Goal: Information Seeking & Learning: Learn about a topic

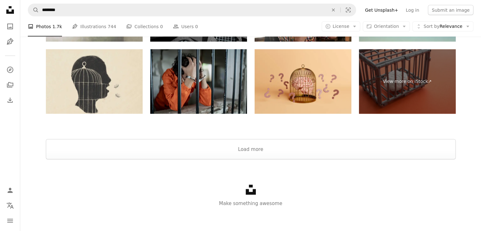
scroll to position [1226, 0]
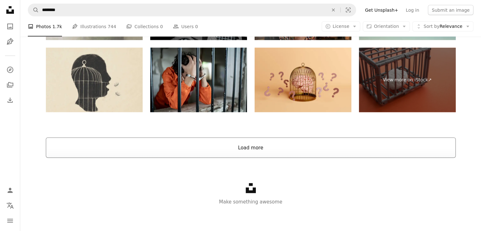
click at [231, 145] on button "Load more" at bounding box center [251, 148] width 410 height 20
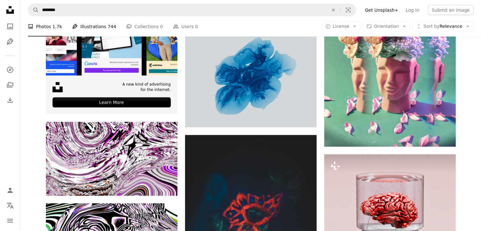
click at [91, 29] on link "Pen Tool Illustrations 744" at bounding box center [94, 26] width 44 height 20
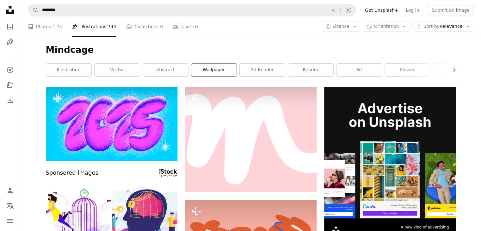
click at [215, 69] on link "wallpaper" at bounding box center [213, 70] width 45 height 13
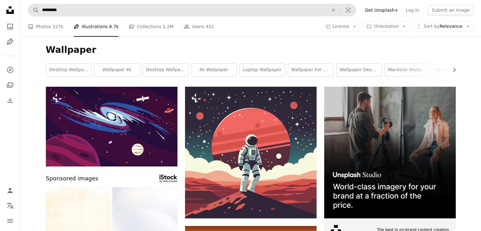
drag, startPoint x: 145, startPoint y: 1, endPoint x: 42, endPoint y: 5, distance: 102.3
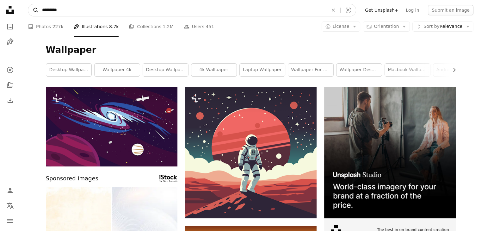
drag, startPoint x: 92, startPoint y: 11, endPoint x: 33, endPoint y: 11, distance: 58.8
click at [33, 11] on form "A magnifying glass ********* An X shape Visual search" at bounding box center [192, 10] width 328 height 13
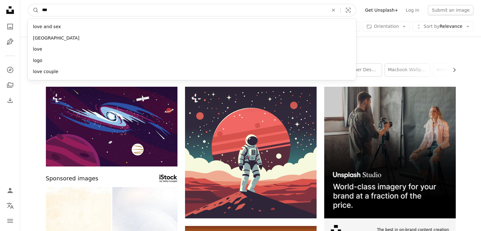
type input "****"
click button "A magnifying glass" at bounding box center [33, 10] width 11 height 12
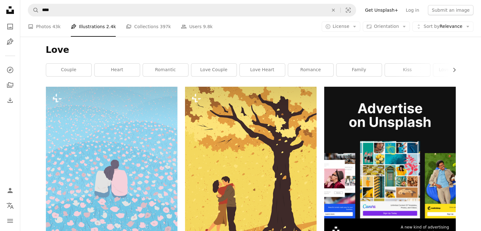
click at [439, 37] on div "Love Chevron right couple heart romantic love couple love heart romance family …" at bounding box center [250, 62] width 425 height 50
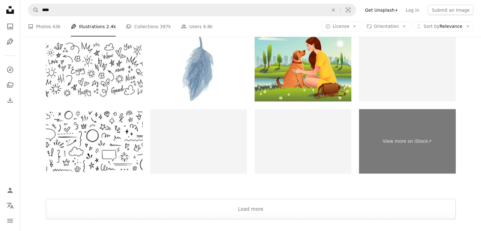
scroll to position [1349, 0]
